Goal: Book appointment/travel/reservation

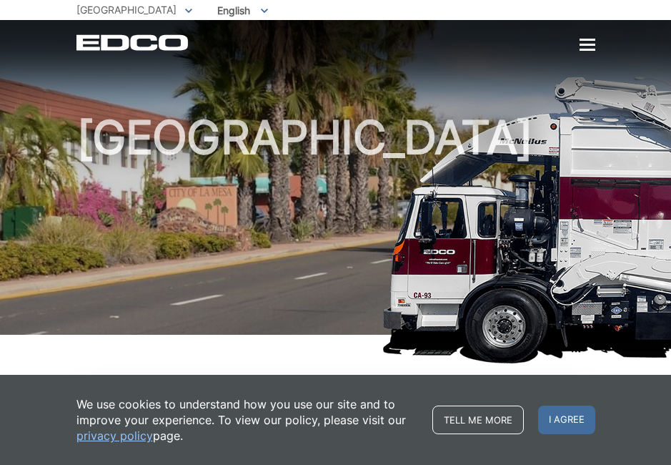
click at [585, 45] on div at bounding box center [588, 45] width 16 height 2
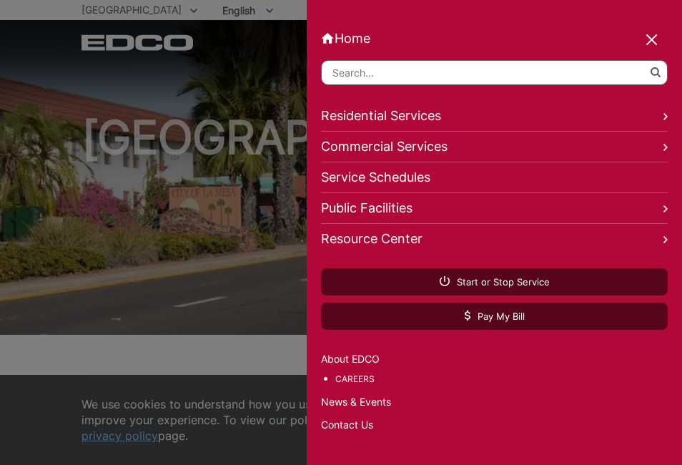
click at [344, 104] on link "Residential Services" at bounding box center [494, 116] width 347 height 31
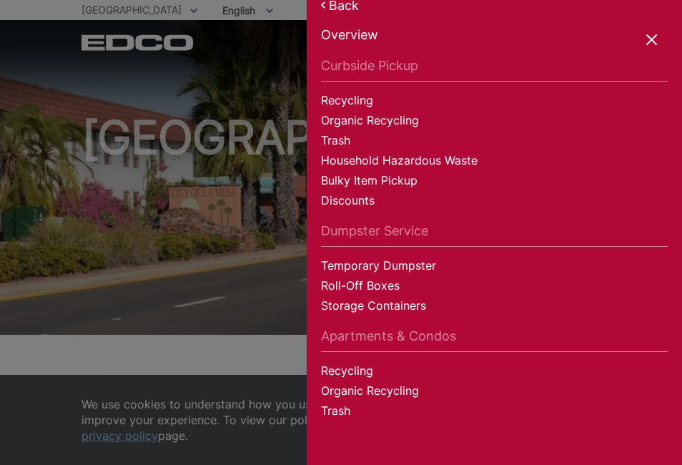
scroll to position [46, 0]
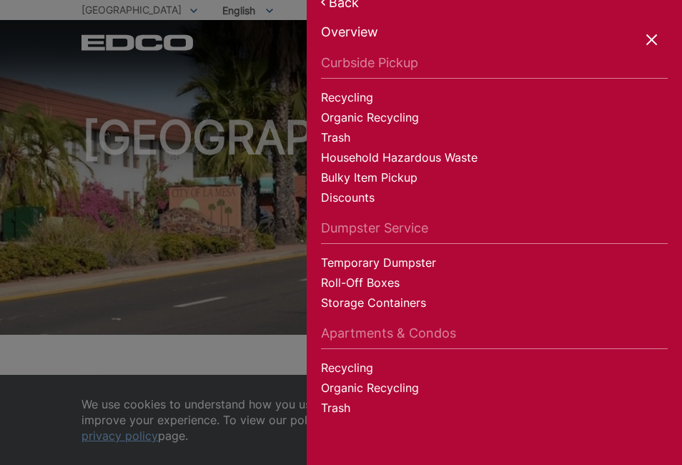
click at [375, 149] on link "Household Hazardous Waste" at bounding box center [494, 159] width 347 height 20
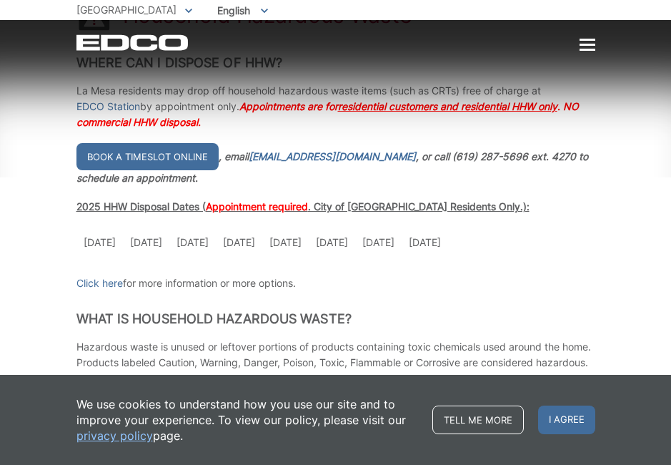
scroll to position [286, 0]
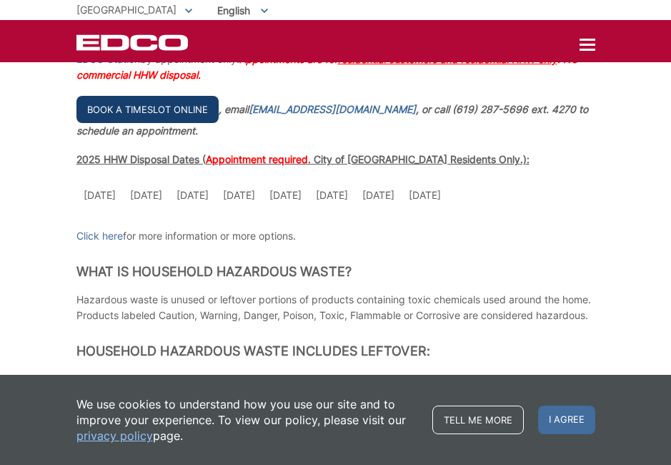
click at [162, 105] on link "Book a timeslot online" at bounding box center [147, 109] width 142 height 27
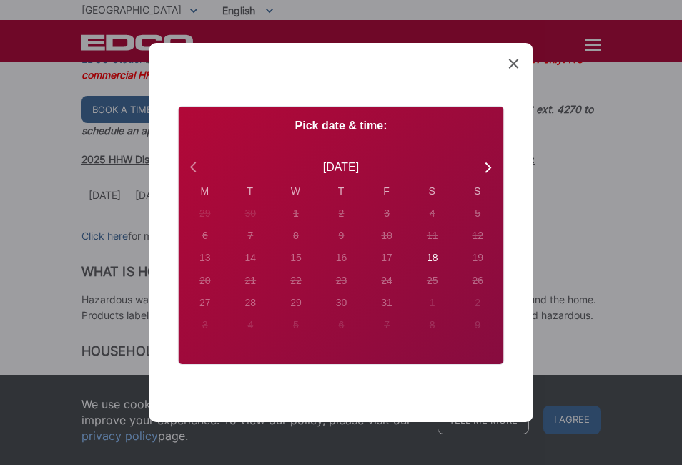
click at [193, 161] on icon at bounding box center [195, 167] width 19 height 19
click at [514, 61] on icon at bounding box center [514, 64] width 10 height 10
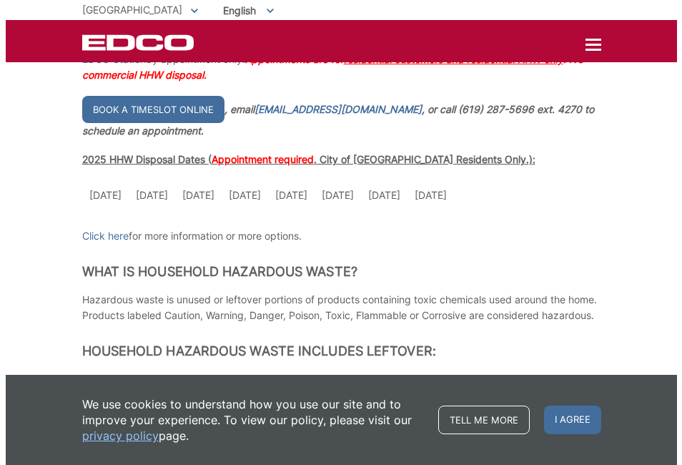
scroll to position [214, 0]
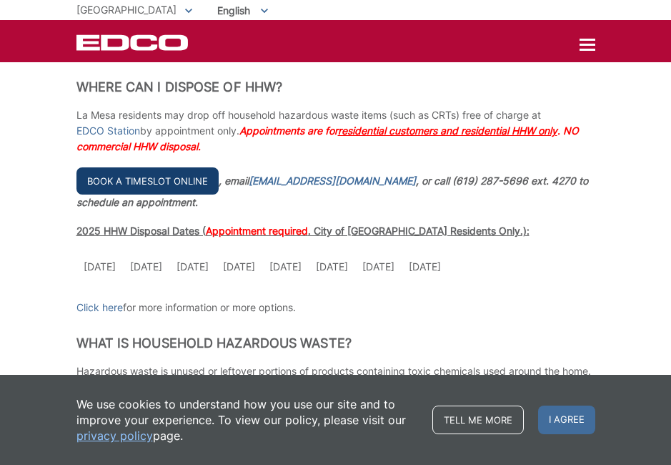
click at [117, 181] on link "Book a timeslot online" at bounding box center [147, 180] width 142 height 27
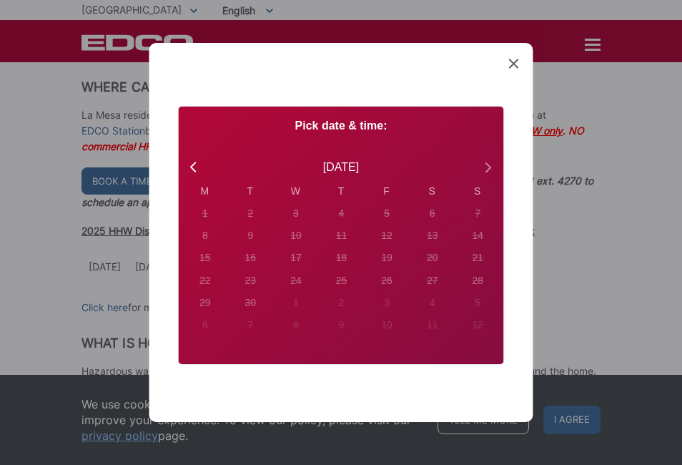
click at [481, 168] on icon at bounding box center [487, 167] width 19 height 19
click at [210, 221] on div "18" at bounding box center [204, 213] width 11 height 15
radio input "true"
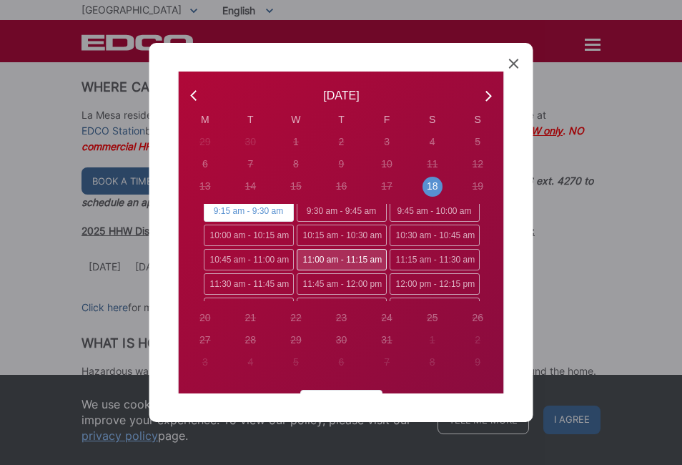
scroll to position [0, 0]
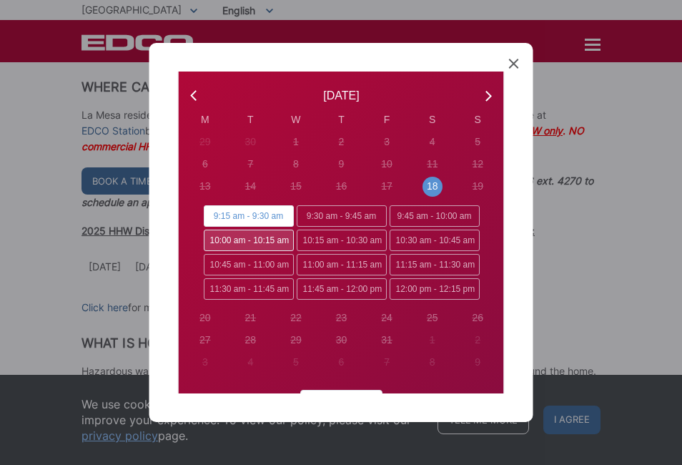
click at [241, 238] on span "10:00 am - 10:15 am" at bounding box center [248, 239] width 90 height 21
click at [212, 238] on input "10:00 am - 10:15 am" at bounding box center [207, 233] width 9 height 9
radio input "true"
radio input "false"
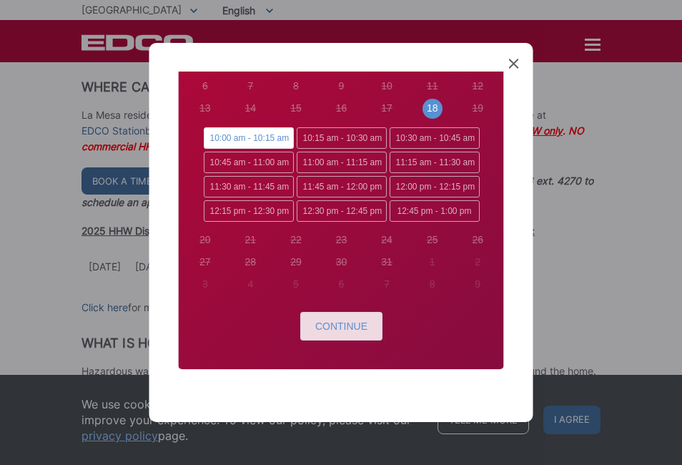
scroll to position [160, 0]
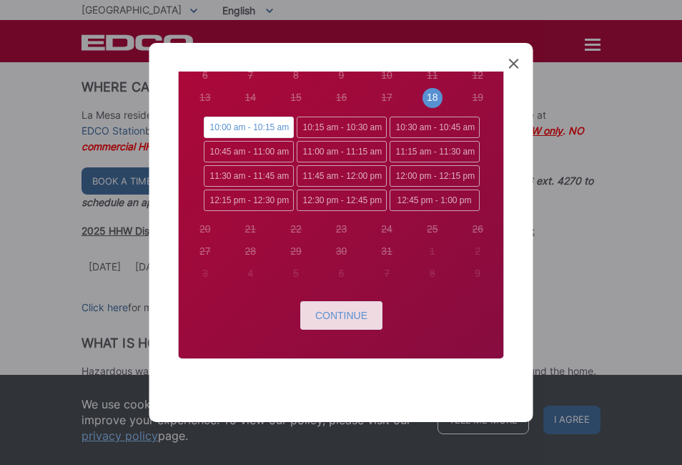
click at [320, 311] on span "Continue" at bounding box center [341, 315] width 52 height 11
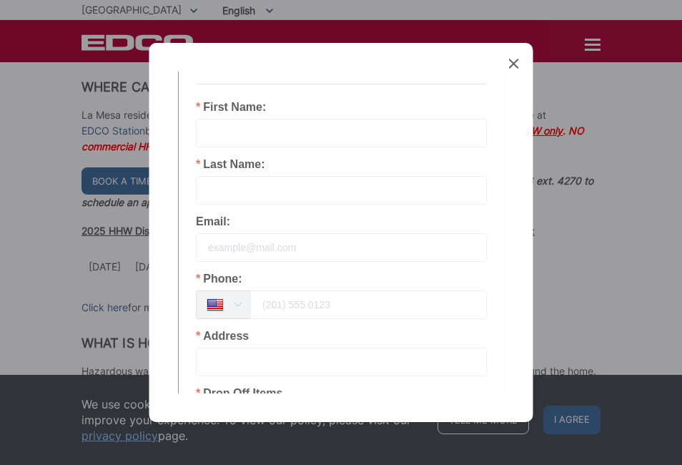
click at [291, 141] on input "text" at bounding box center [341, 133] width 291 height 29
click at [247, 355] on input "text" at bounding box center [341, 361] width 291 height 29
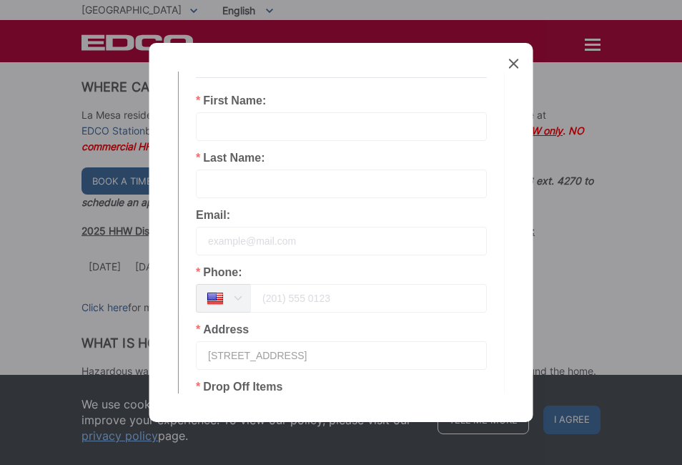
scroll to position [89, 0]
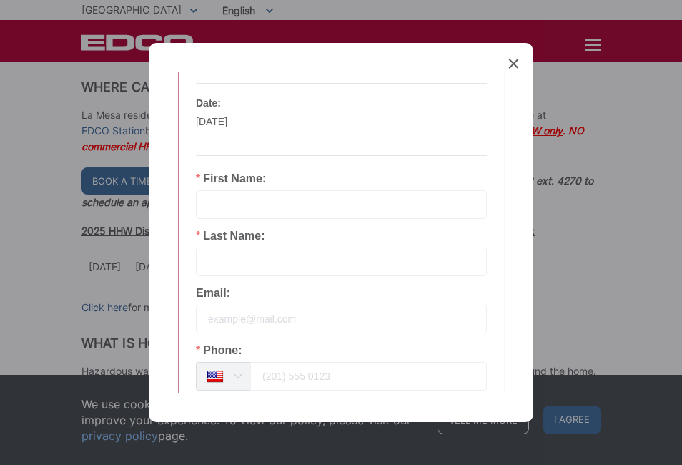
type input "[STREET_ADDRESS]"
click at [305, 205] on input "text" at bounding box center [341, 204] width 291 height 29
type input "[PERSON_NAME]"
click at [285, 262] on input "text" at bounding box center [341, 261] width 291 height 29
type input "[PERSON_NAME]"
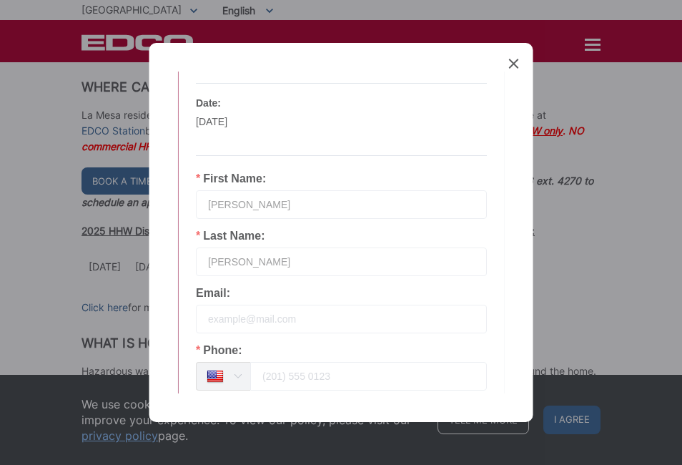
drag, startPoint x: 277, startPoint y: 205, endPoint x: 270, endPoint y: 205, distance: 7.9
click at [270, 205] on input "[PERSON_NAME]" at bounding box center [341, 204] width 291 height 29
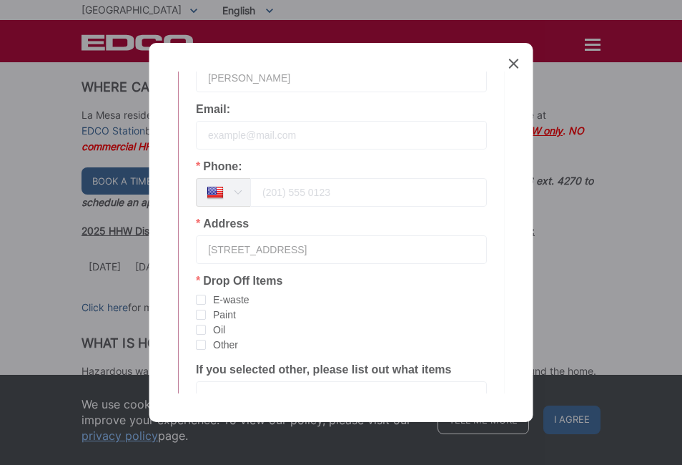
scroll to position [303, 0]
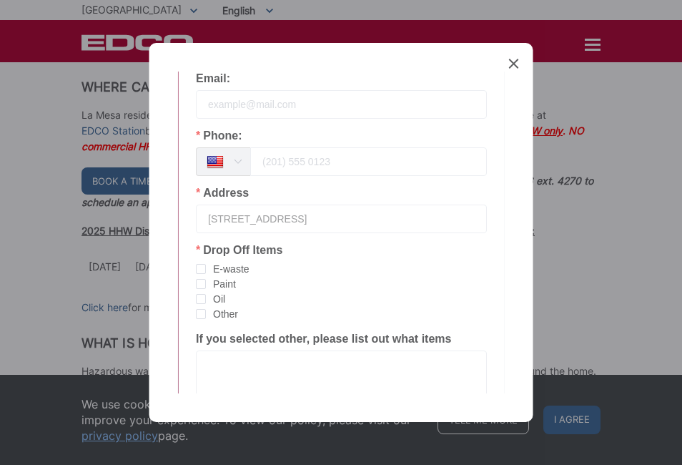
click at [298, 162] on input "tel" at bounding box center [368, 161] width 237 height 29
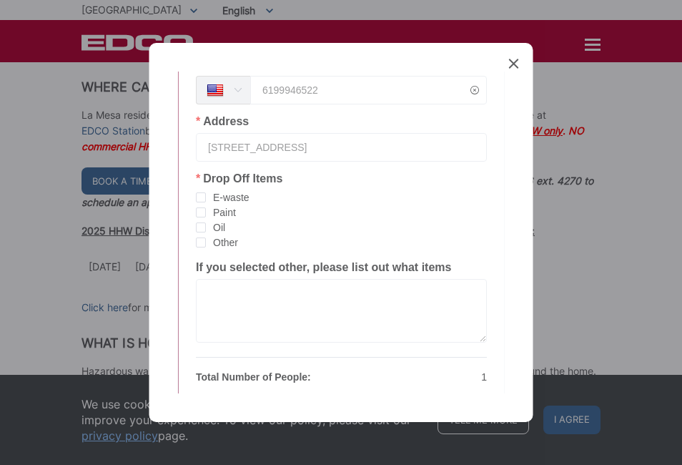
type input "6199946522"
click at [220, 300] on textarea at bounding box center [341, 311] width 291 height 64
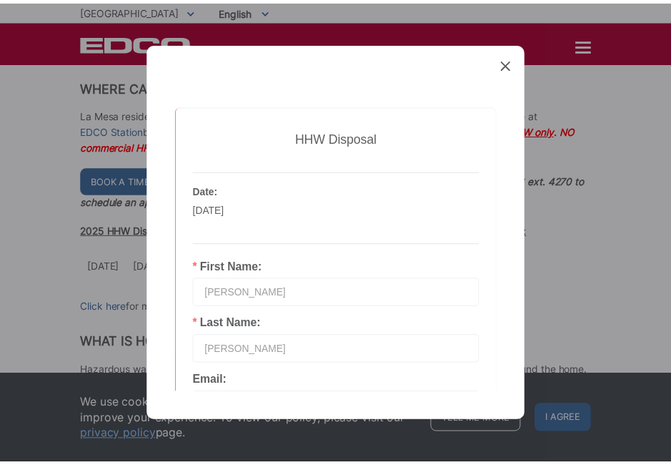
scroll to position [143, 0]
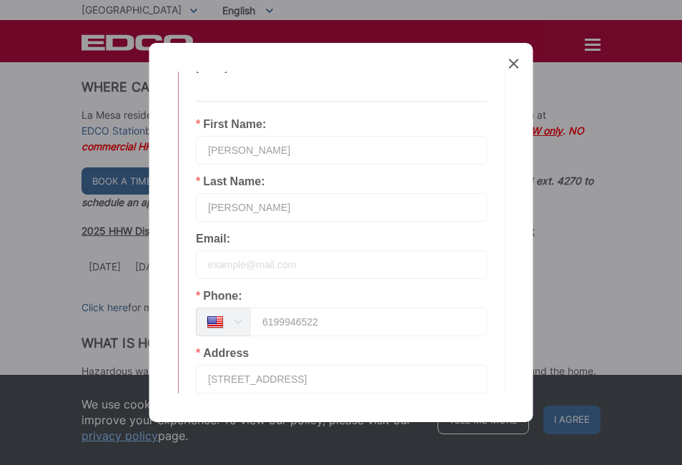
type textarea "E-WASTE."
click at [331, 255] on input "email" at bounding box center [341, 264] width 291 height 29
click at [514, 63] on icon at bounding box center [514, 64] width 10 height 10
